Goal: Complete application form: Complete application form

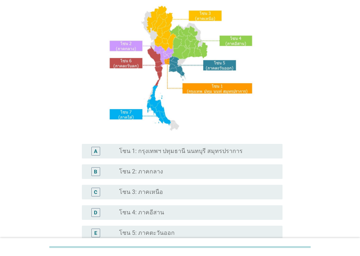
scroll to position [44, 0]
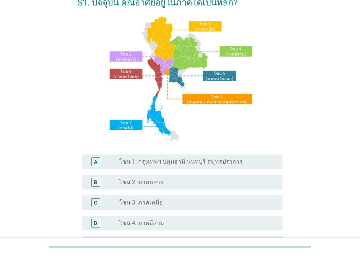
click at [144, 206] on label "โซน 3: ภาคเหนือ" at bounding box center [141, 202] width 44 height 7
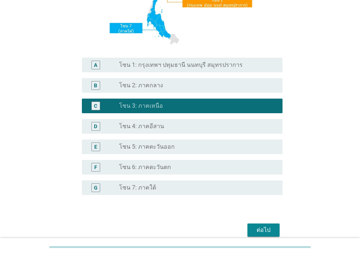
scroll to position [174, 0]
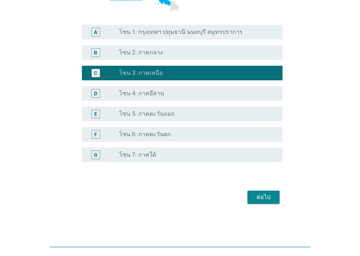
click at [270, 201] on div "ต่อไป" at bounding box center [263, 197] width 20 height 9
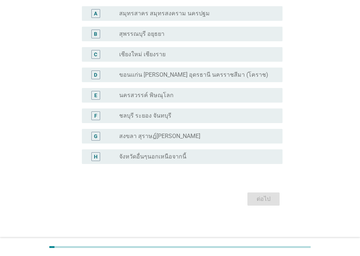
scroll to position [60, 0]
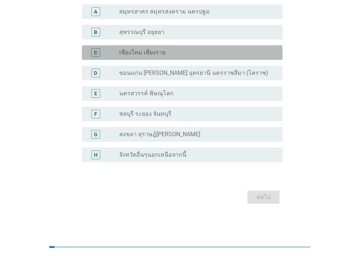
click at [159, 46] on div "C radio_button_unchecked เชียงใหม่ เชียงราย" at bounding box center [182, 52] width 201 height 15
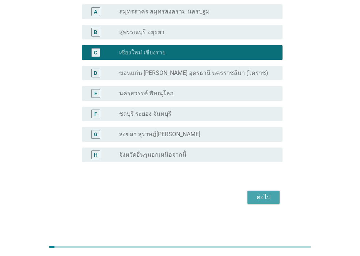
click at [257, 200] on div "ต่อไป" at bounding box center [263, 197] width 20 height 9
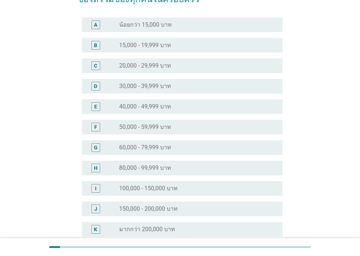
scroll to position [0, 0]
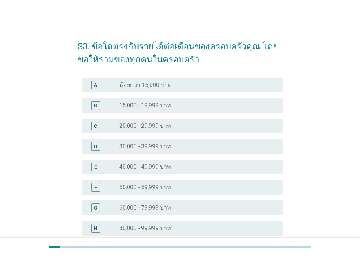
click at [163, 174] on div "E radio_button_unchecked 40,000 - 49,999 บาท" at bounding box center [182, 167] width 201 height 15
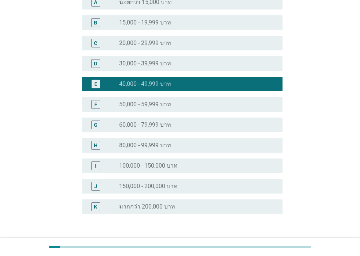
scroll to position [135, 0]
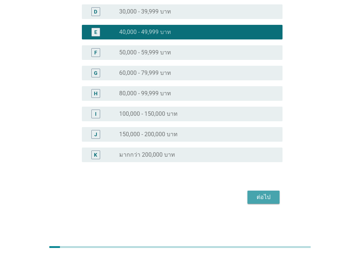
click at [250, 200] on button "ต่อไป" at bounding box center [264, 197] width 32 height 13
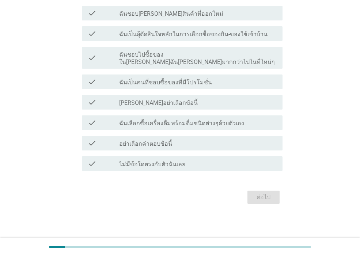
scroll to position [0, 0]
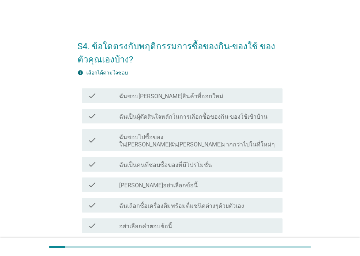
click at [251, 120] on label "ฉันเป็นผุ้ตัดสินใจหลักในการเลือกซื้อของกิน-ของใช้เข้าบ้าน" at bounding box center [193, 116] width 148 height 7
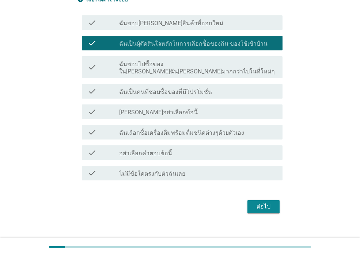
scroll to position [75, 0]
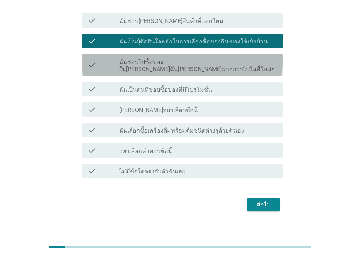
click at [263, 65] on div "check_box_outline_blank ฉันชอบไปซื้อของใน[PERSON_NAME]ฉัน[PERSON_NAME]มากกว่าไป…" at bounding box center [198, 65] width 158 height 16
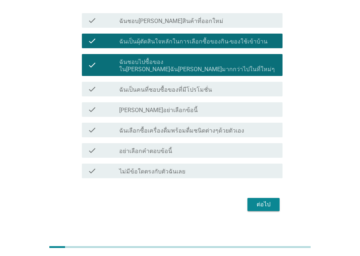
click at [253, 86] on div "check_box_outline_blank ฉันเป็นคนที่ชอบซื้อของที่มีโปรโมชั่น" at bounding box center [198, 89] width 158 height 9
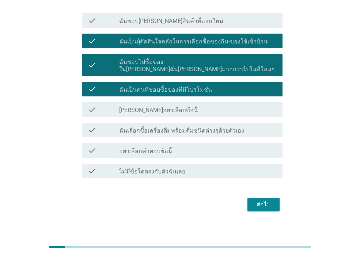
click at [263, 200] on div "ต่อไป" at bounding box center [263, 204] width 20 height 9
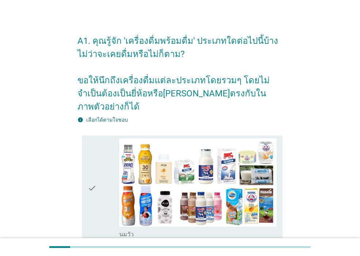
scroll to position [0, 0]
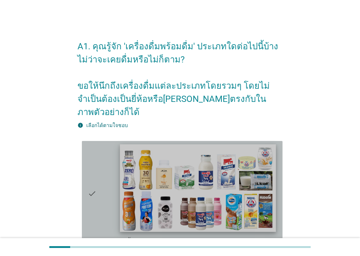
click at [215, 195] on img at bounding box center [198, 188] width 156 height 88
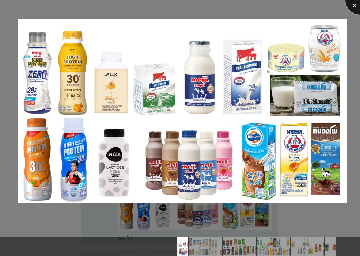
click at [355, 7] on div at bounding box center [360, -1] width 29 height 29
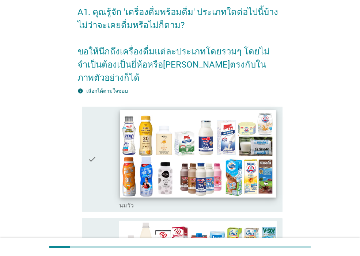
scroll to position [88, 0]
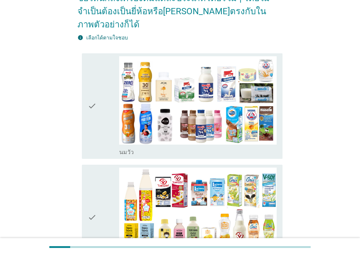
click at [102, 143] on div "check" at bounding box center [103, 106] width 31 height 100
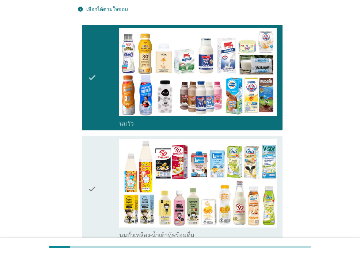
scroll to position [132, 0]
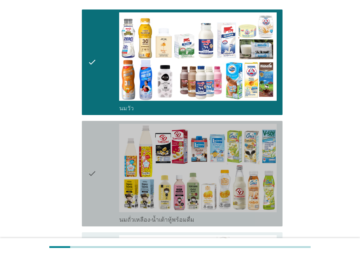
click at [102, 202] on div "check" at bounding box center [103, 174] width 31 height 100
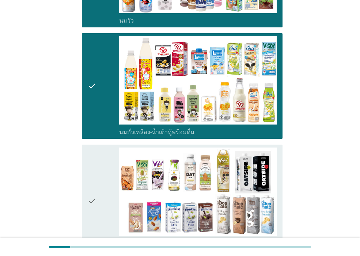
scroll to position [263, 0]
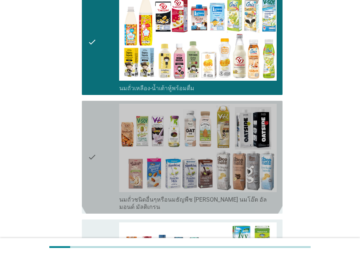
click at [101, 190] on div "check" at bounding box center [103, 157] width 31 height 107
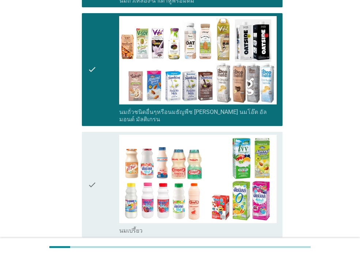
scroll to position [395, 0]
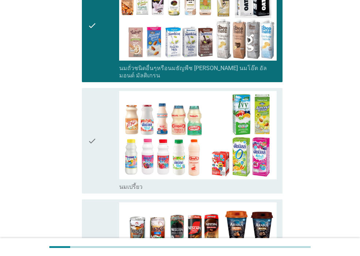
click at [101, 176] on div "check" at bounding box center [103, 141] width 31 height 100
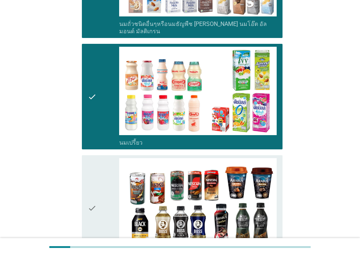
scroll to position [483, 0]
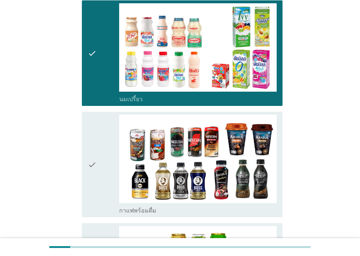
click at [88, 185] on icon "check" at bounding box center [92, 165] width 9 height 100
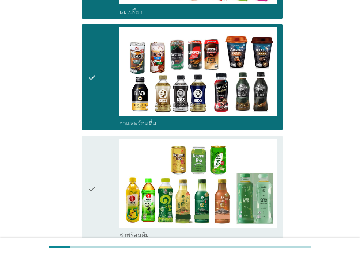
scroll to position [571, 0]
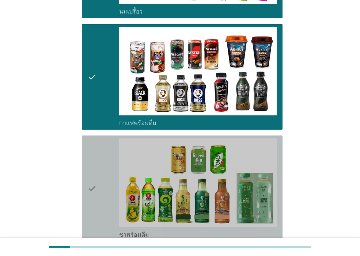
click at [104, 181] on div "check" at bounding box center [103, 189] width 31 height 100
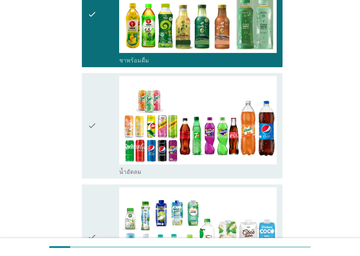
scroll to position [746, 0]
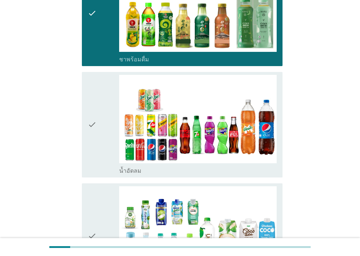
click at [102, 161] on div "check" at bounding box center [103, 125] width 31 height 100
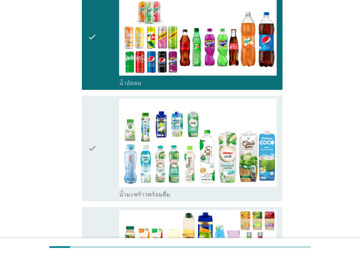
click at [102, 163] on div "check" at bounding box center [103, 149] width 31 height 100
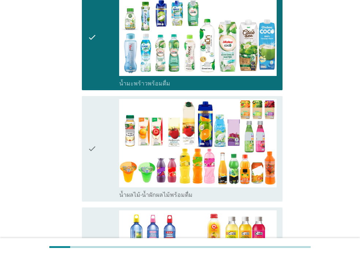
scroll to position [966, 0]
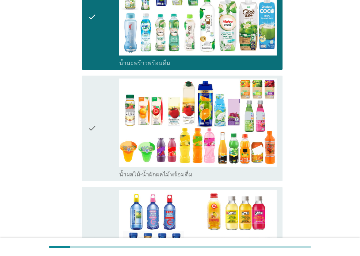
click at [104, 153] on div "check" at bounding box center [103, 129] width 31 height 100
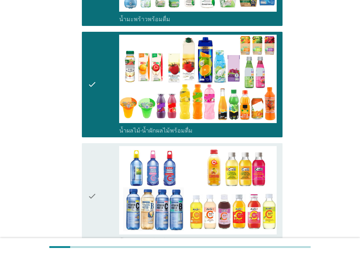
scroll to position [1097, 0]
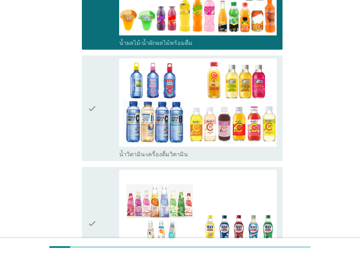
click at [104, 144] on div "check" at bounding box center [103, 109] width 31 height 100
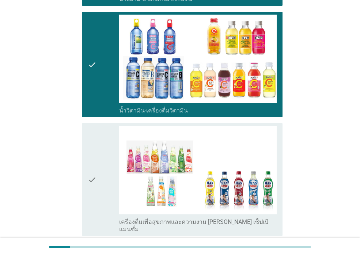
click at [103, 184] on div "check" at bounding box center [103, 179] width 31 height 107
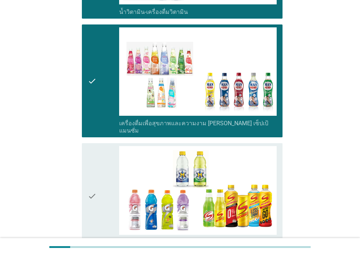
scroll to position [1361, 0]
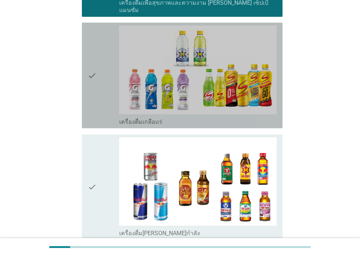
click at [104, 91] on div "check" at bounding box center [103, 76] width 31 height 100
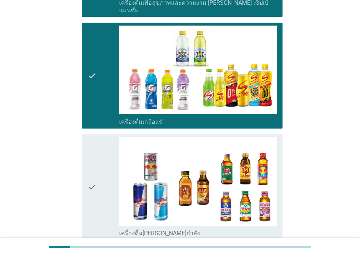
click at [102, 197] on div "check" at bounding box center [103, 188] width 31 height 100
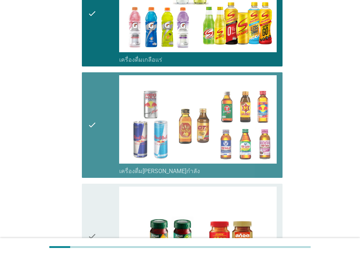
scroll to position [1492, 0]
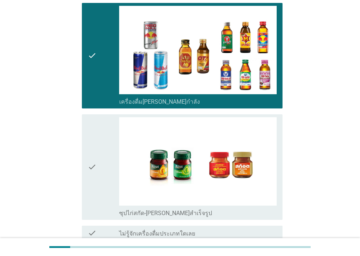
click at [106, 175] on div "check" at bounding box center [103, 167] width 31 height 100
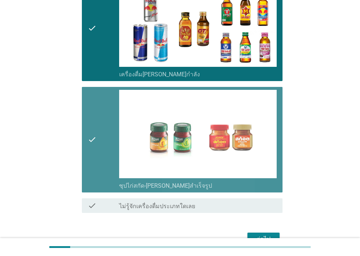
scroll to position [1547, 0]
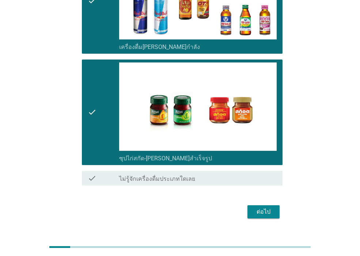
click at [264, 208] on div "ต่อไป" at bounding box center [263, 212] width 20 height 9
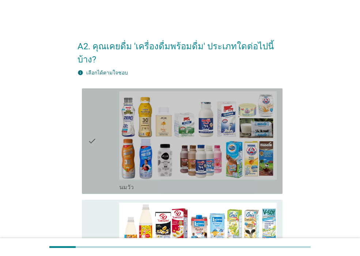
click at [94, 173] on icon "check" at bounding box center [92, 141] width 9 height 100
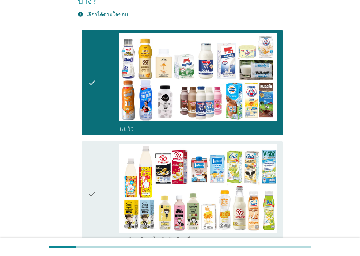
scroll to position [132, 0]
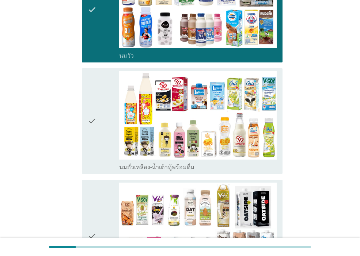
click at [101, 157] on div "check" at bounding box center [103, 121] width 31 height 100
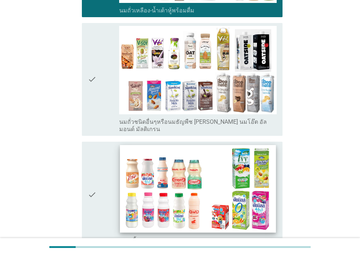
scroll to position [307, 0]
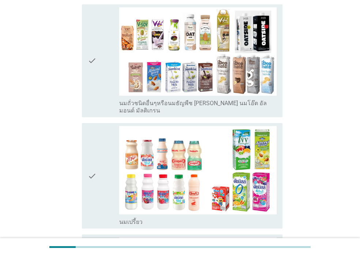
click at [96, 198] on icon "check" at bounding box center [92, 176] width 9 height 100
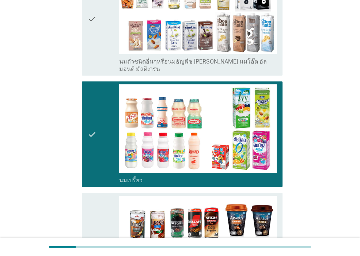
scroll to position [439, 0]
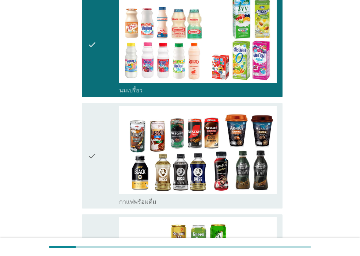
click at [96, 183] on icon "check" at bounding box center [92, 156] width 9 height 100
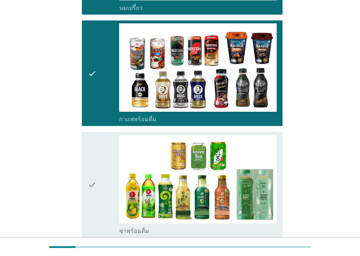
scroll to position [527, 0]
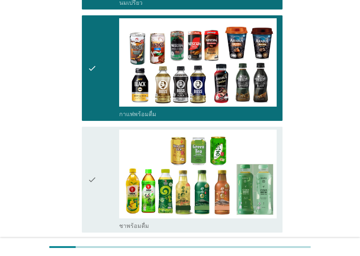
click at [98, 187] on div "check" at bounding box center [103, 180] width 31 height 100
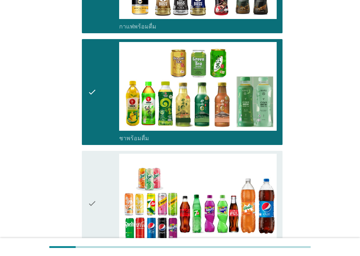
scroll to position [658, 0]
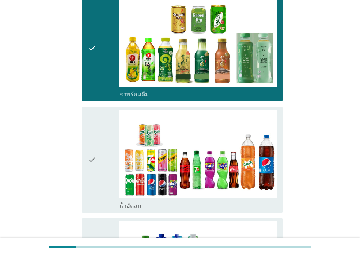
click at [108, 177] on div "check" at bounding box center [103, 160] width 31 height 100
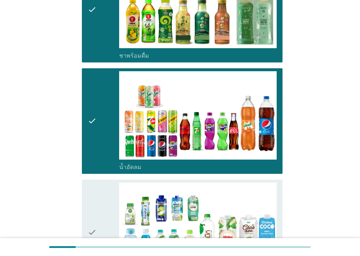
scroll to position [746, 0]
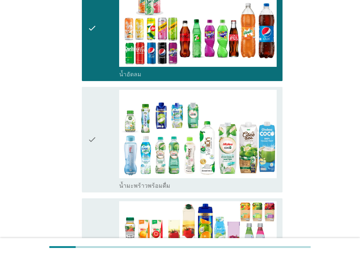
click at [96, 172] on icon "check" at bounding box center [92, 140] width 9 height 100
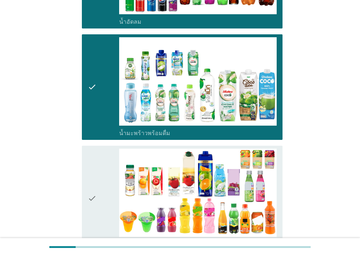
scroll to position [878, 0]
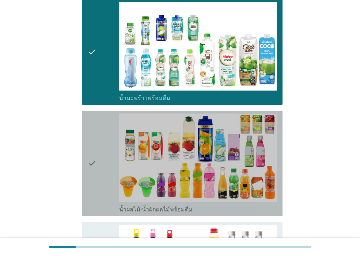
click at [98, 193] on div "check" at bounding box center [103, 164] width 31 height 100
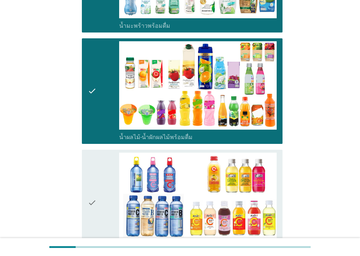
scroll to position [966, 0]
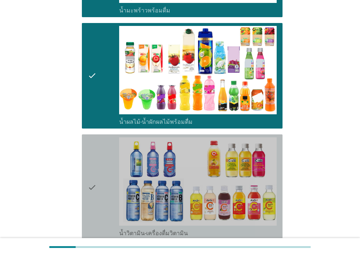
click at [90, 212] on icon "check" at bounding box center [92, 188] width 9 height 100
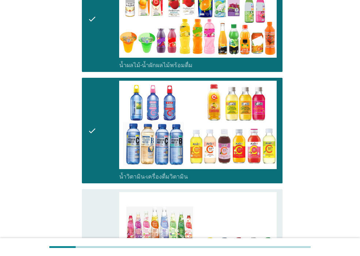
scroll to position [1097, 0]
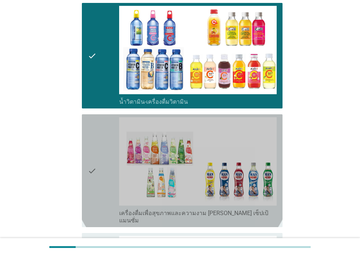
click at [103, 191] on div "check" at bounding box center [103, 170] width 31 height 107
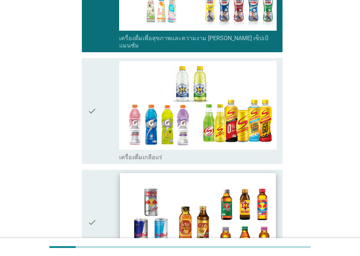
scroll to position [1273, 0]
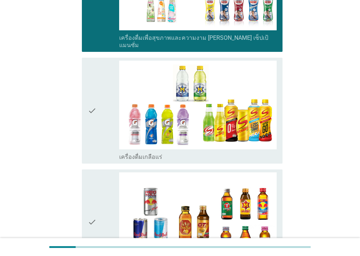
click at [101, 140] on div "check" at bounding box center [103, 111] width 31 height 100
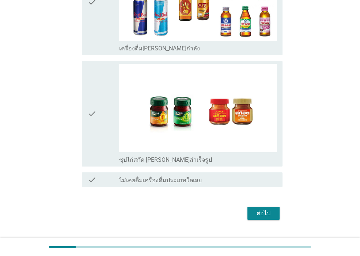
scroll to position [1494, 0]
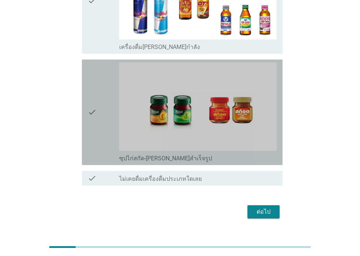
click at [93, 144] on icon "check" at bounding box center [92, 113] width 9 height 100
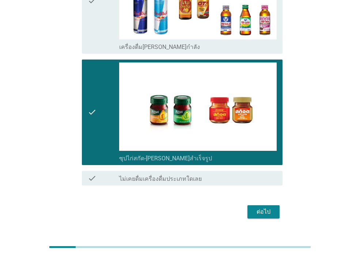
click at [276, 206] on button "ต่อไป" at bounding box center [264, 212] width 32 height 13
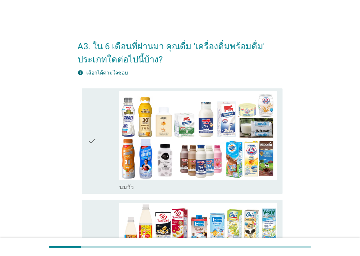
click at [89, 176] on icon "check" at bounding box center [92, 141] width 9 height 100
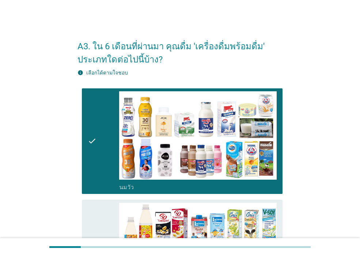
scroll to position [88, 0]
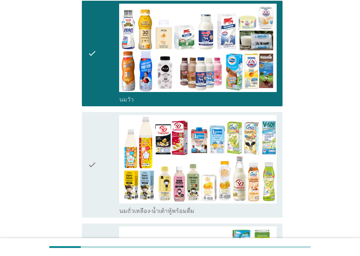
click at [101, 193] on div "check" at bounding box center [103, 165] width 31 height 100
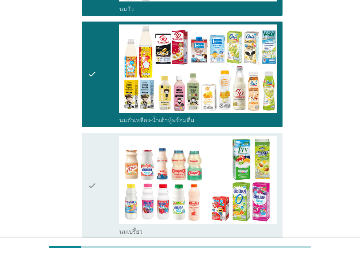
scroll to position [263, 0]
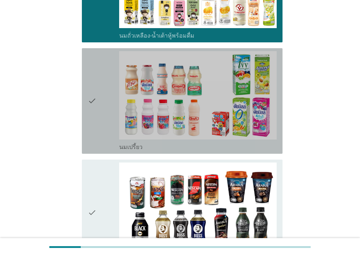
click at [84, 139] on div "check check_box นมเปรี้ยว" at bounding box center [182, 101] width 201 height 106
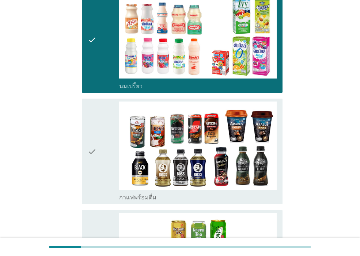
scroll to position [395, 0]
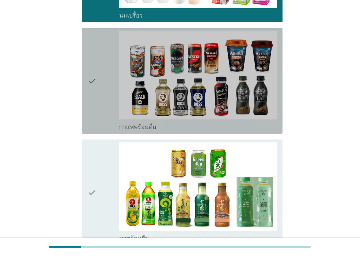
click at [93, 123] on icon "check" at bounding box center [92, 81] width 9 height 100
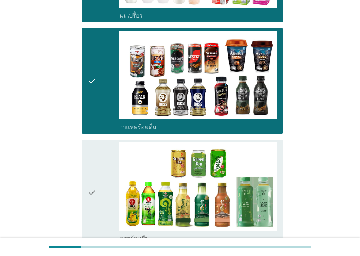
click at [93, 217] on icon "check" at bounding box center [92, 193] width 9 height 100
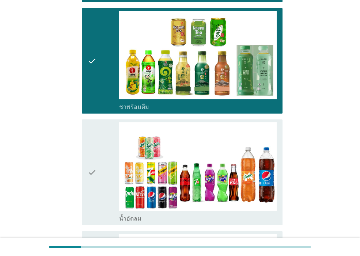
click at [94, 215] on icon "check" at bounding box center [92, 173] width 9 height 100
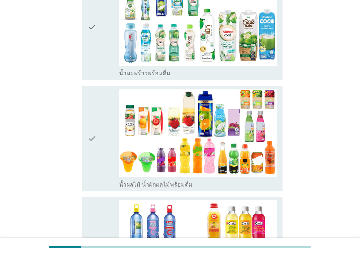
scroll to position [790, 0]
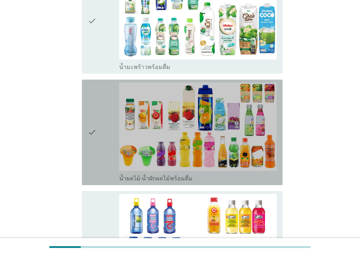
click at [89, 167] on icon "check" at bounding box center [92, 133] width 9 height 100
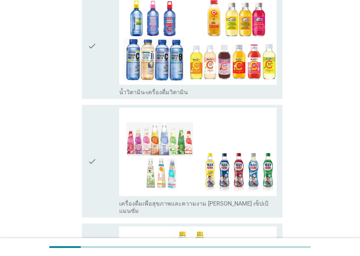
scroll to position [1097, 0]
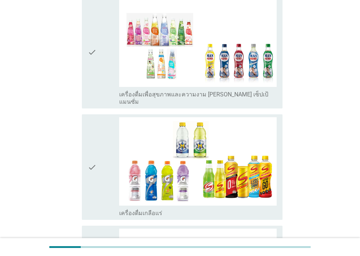
click at [95, 188] on icon "check" at bounding box center [92, 167] width 9 height 100
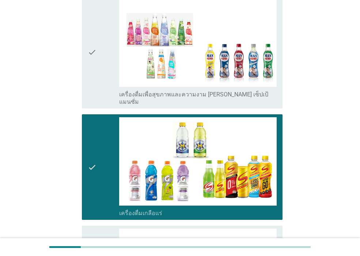
scroll to position [1271, 0]
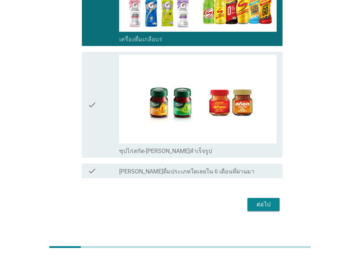
click at [260, 200] on div "ต่อไป" at bounding box center [263, 204] width 20 height 9
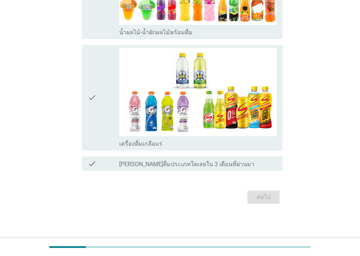
scroll to position [0, 0]
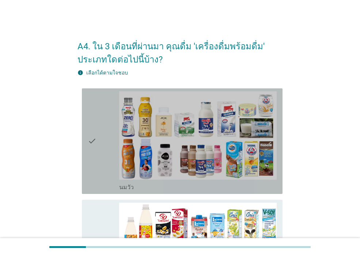
click at [89, 178] on icon "check" at bounding box center [92, 141] width 9 height 100
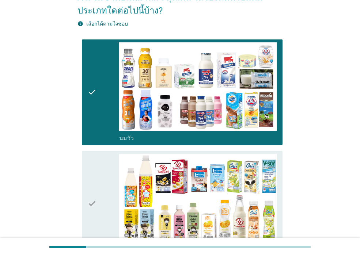
scroll to position [132, 0]
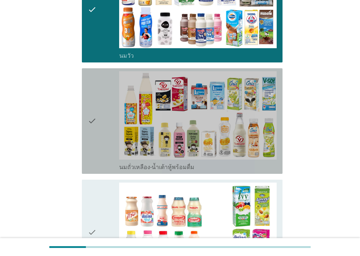
click at [93, 162] on icon "check" at bounding box center [92, 121] width 9 height 100
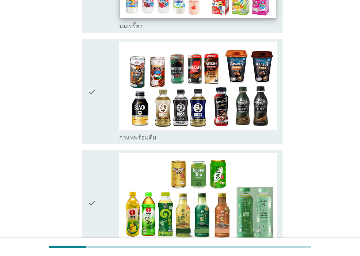
scroll to position [395, 0]
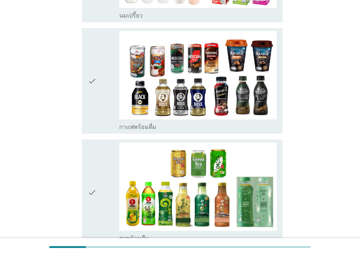
click at [99, 116] on div "check" at bounding box center [103, 81] width 31 height 100
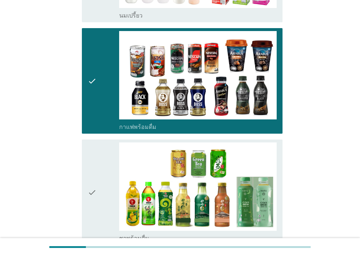
click at [98, 221] on div "check" at bounding box center [103, 193] width 31 height 100
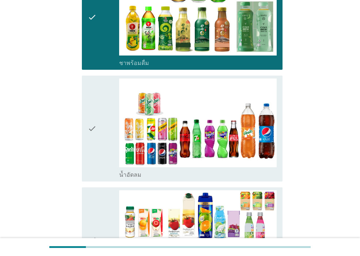
click at [95, 171] on icon "check" at bounding box center [92, 129] width 9 height 100
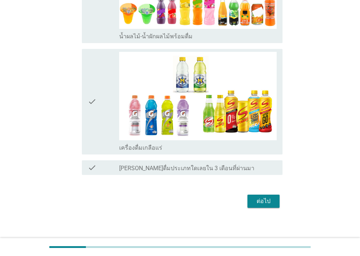
scroll to position [825, 0]
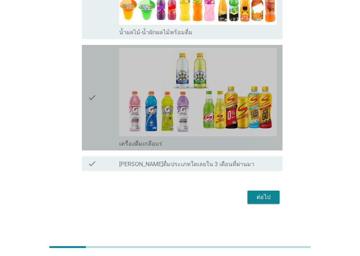
click at [104, 141] on div "check" at bounding box center [103, 98] width 31 height 100
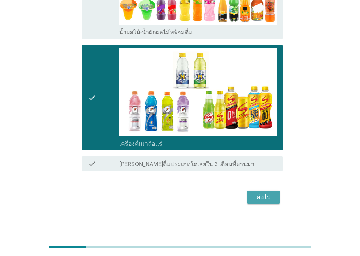
click at [273, 201] on div "ต่อไป" at bounding box center [263, 197] width 20 height 9
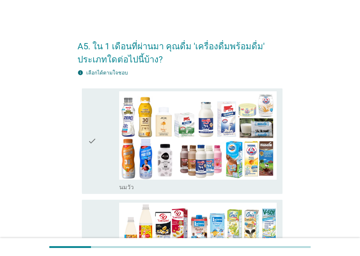
click at [109, 184] on div "check" at bounding box center [103, 141] width 31 height 100
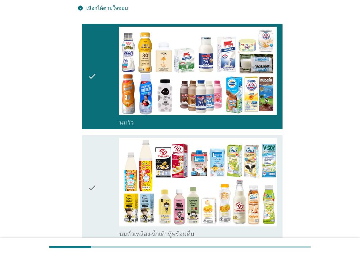
scroll to position [132, 0]
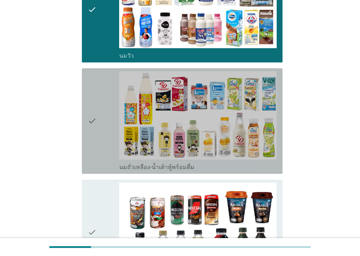
click at [102, 157] on div "check" at bounding box center [103, 121] width 31 height 100
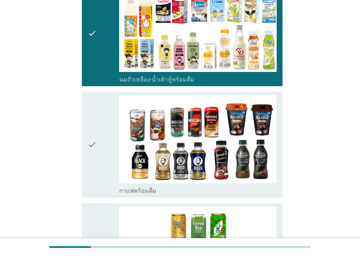
click at [99, 176] on div "check" at bounding box center [103, 145] width 31 height 100
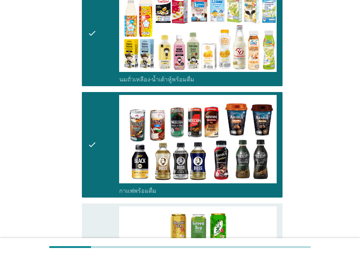
scroll to position [307, 0]
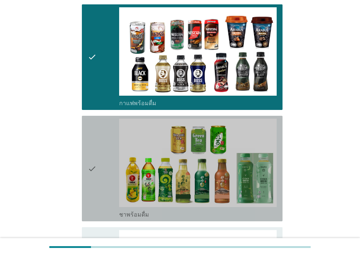
click at [89, 205] on icon "check" at bounding box center [92, 169] width 9 height 100
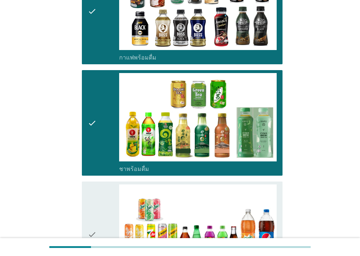
scroll to position [483, 0]
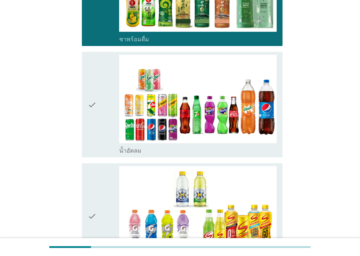
click at [93, 141] on icon "check" at bounding box center [92, 105] width 9 height 100
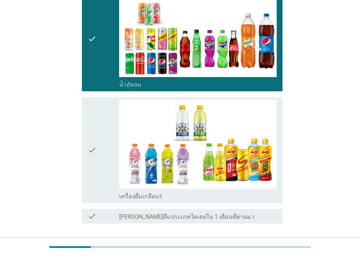
scroll to position [602, 0]
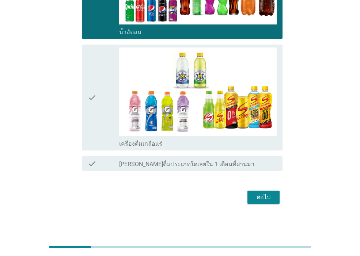
click at [248, 197] on button "ต่อไป" at bounding box center [264, 197] width 32 height 13
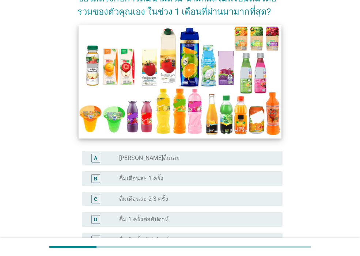
scroll to position [132, 0]
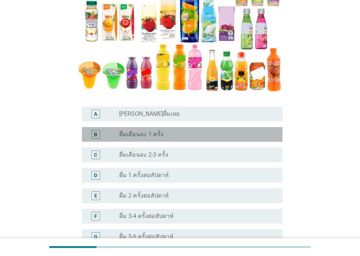
click at [191, 138] on div "radio_button_unchecked ดื่มเดือนละ 1 ครั้ง" at bounding box center [198, 134] width 158 height 9
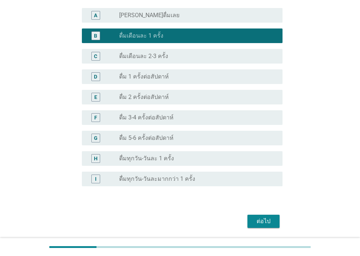
scroll to position [255, 0]
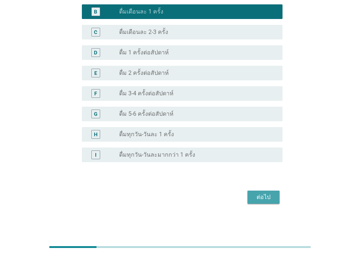
click at [270, 194] on div "ต่อไป" at bounding box center [263, 197] width 20 height 9
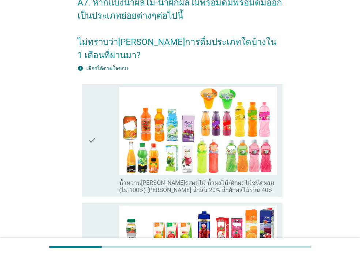
scroll to position [88, 0]
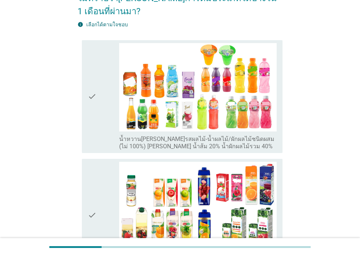
click at [93, 145] on icon "check" at bounding box center [92, 96] width 9 height 107
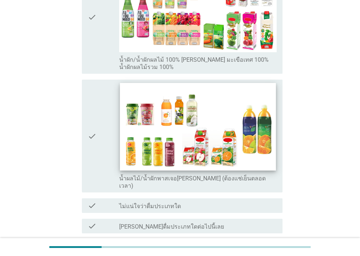
scroll to position [453, 0]
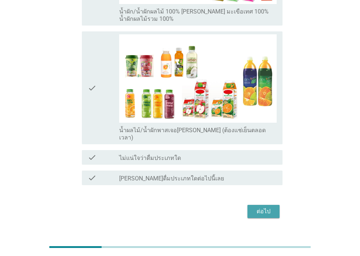
click at [264, 205] on button "ต่อไป" at bounding box center [264, 211] width 32 height 13
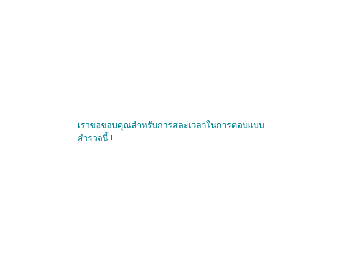
scroll to position [0, 0]
